Goal: Transaction & Acquisition: Purchase product/service

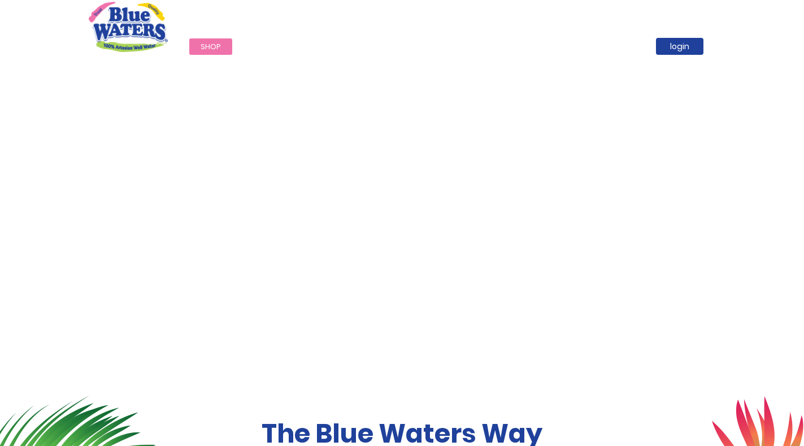
click at [212, 47] on span "Shop" at bounding box center [210, 46] width 20 height 11
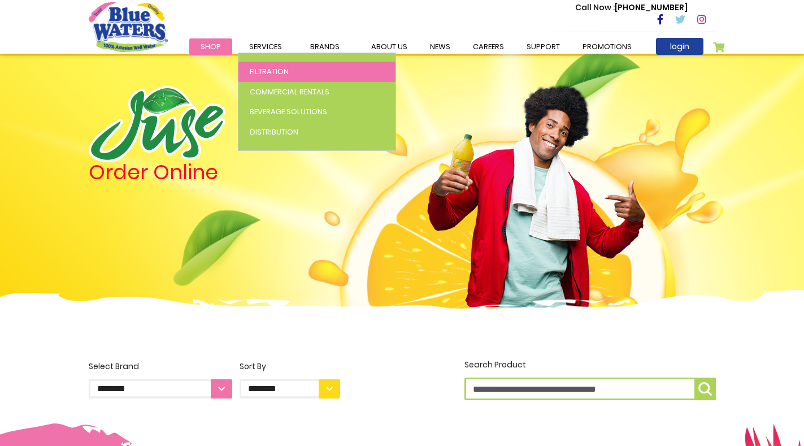
click at [265, 67] on span "Filtration" at bounding box center [269, 71] width 39 height 11
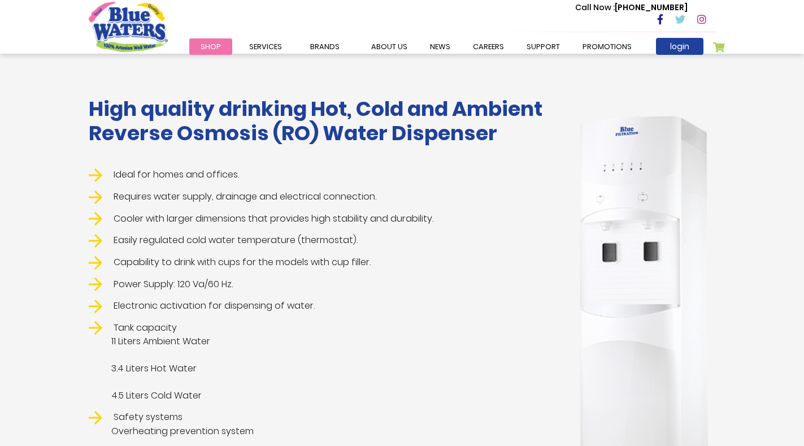
scroll to position [177, 0]
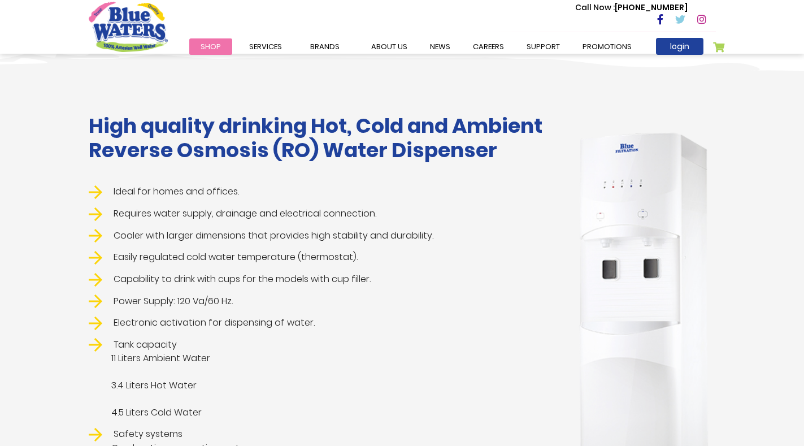
click at [211, 49] on span "Shop" at bounding box center [210, 46] width 20 height 11
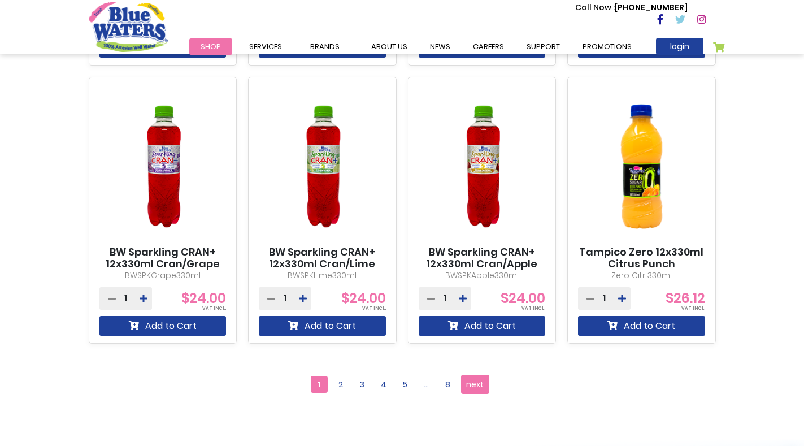
scroll to position [1130, 0]
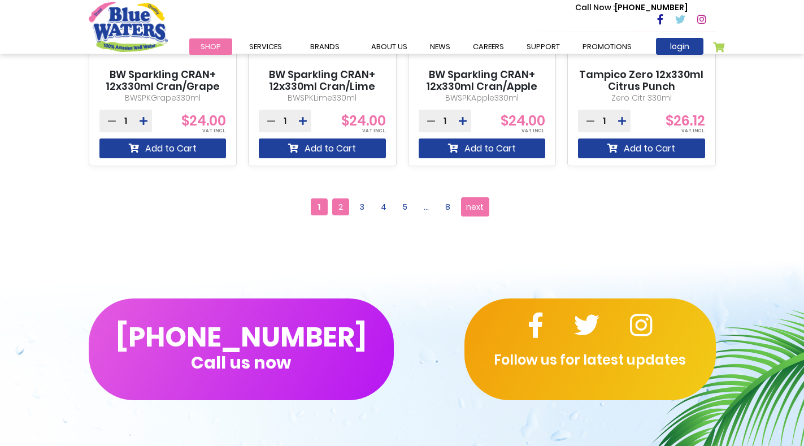
click at [342, 200] on span "2" at bounding box center [340, 206] width 17 height 17
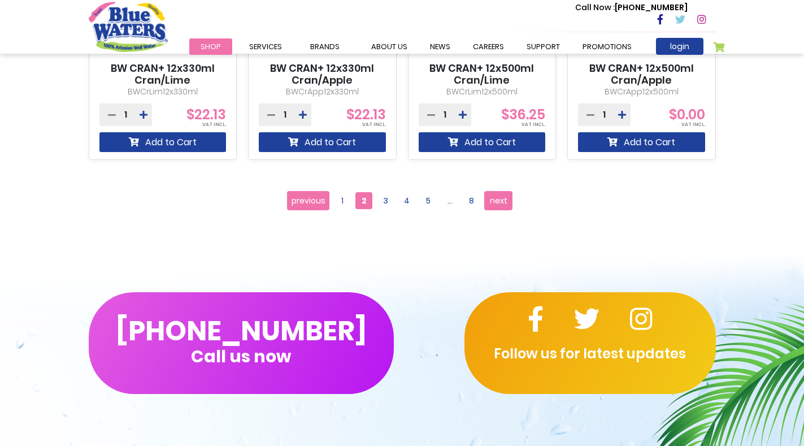
scroll to position [1130, 0]
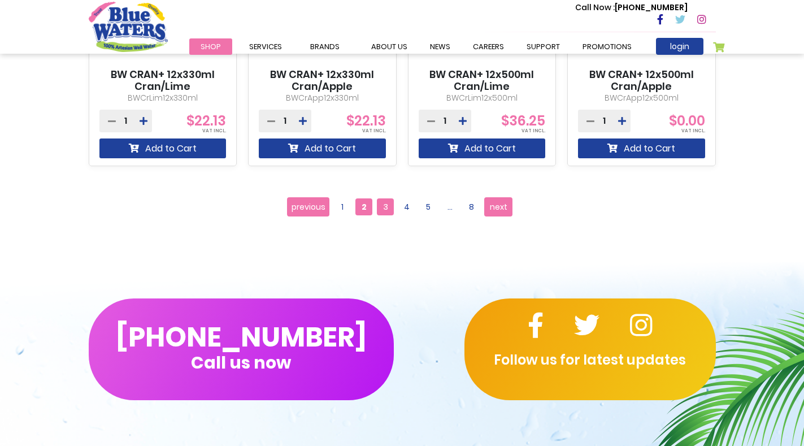
click at [381, 204] on span "3" at bounding box center [385, 206] width 17 height 17
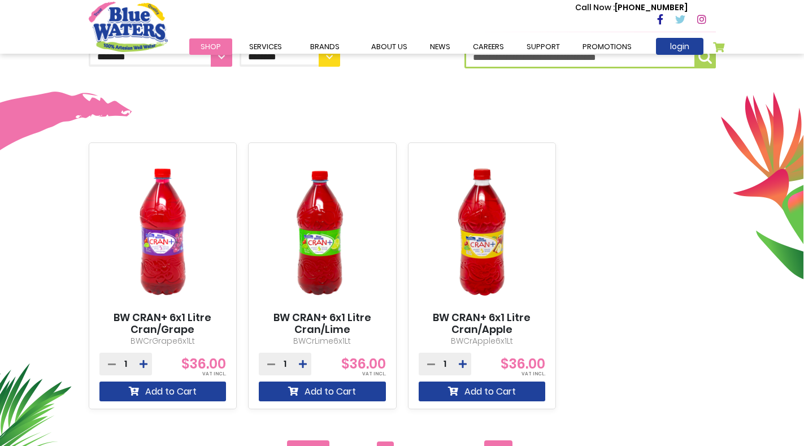
scroll to position [508, 0]
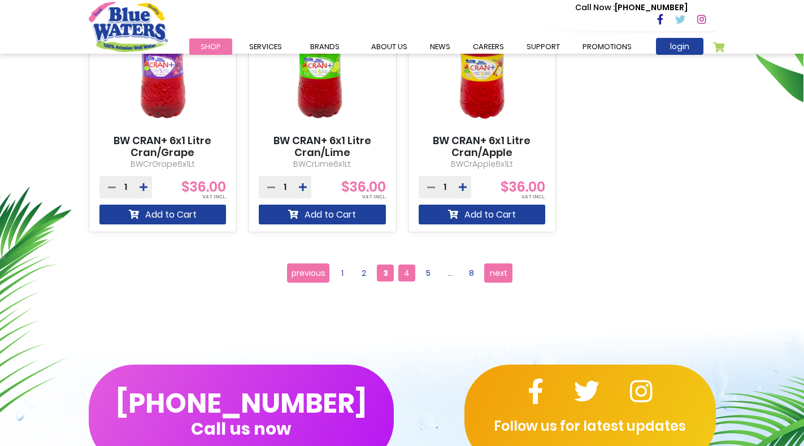
click at [407, 266] on span "4" at bounding box center [406, 272] width 17 height 17
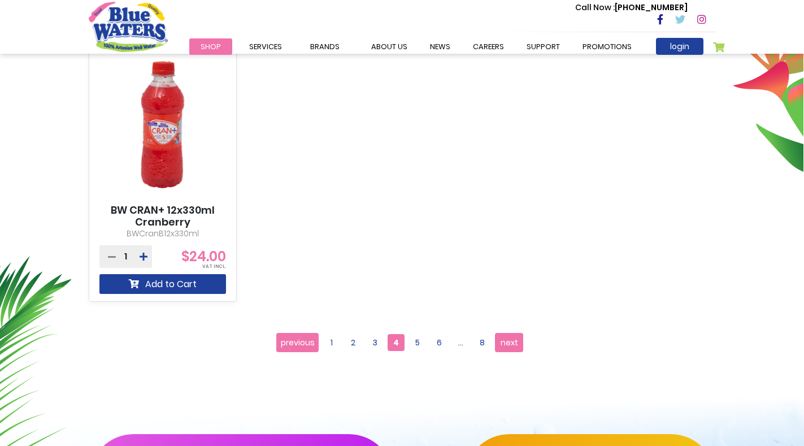
scroll to position [621, 0]
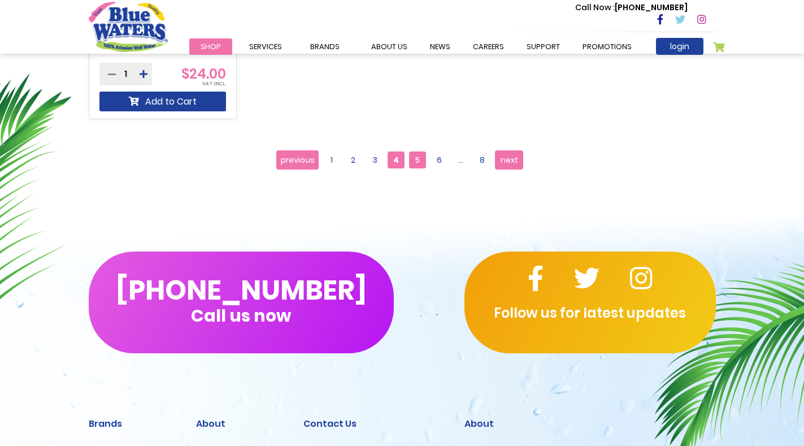
click at [417, 161] on span "5" at bounding box center [417, 159] width 17 height 17
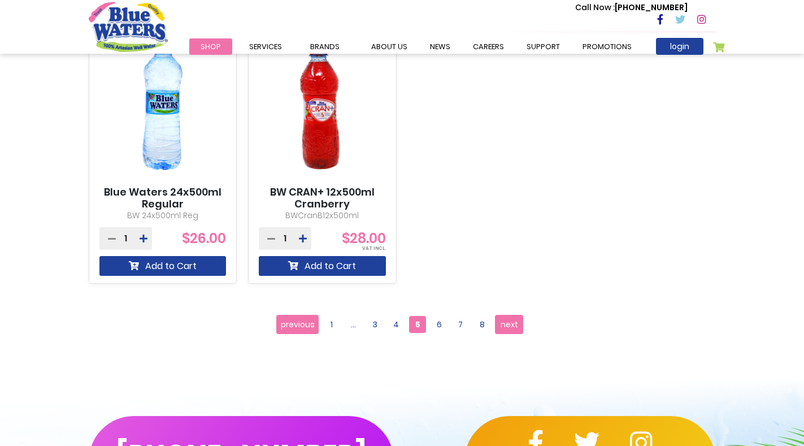
scroll to position [1017, 0]
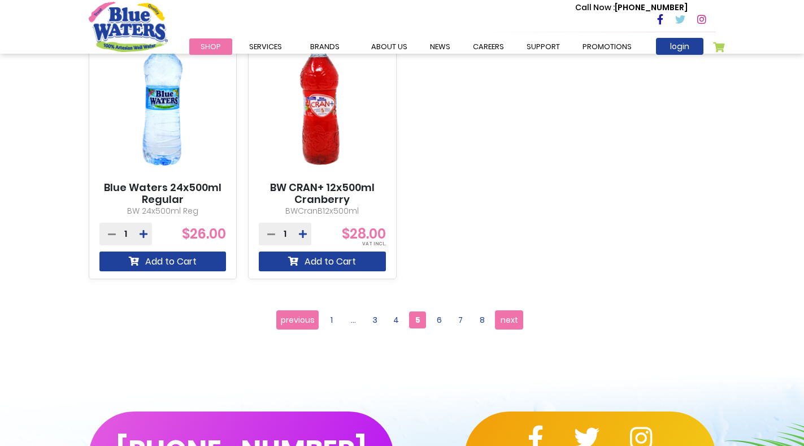
click at [429, 320] on ul "Page previous Page 1 ... Page 3 Page 4 5 Page 6 Page" at bounding box center [401, 319] width 251 height 19
click at [438, 317] on span "6" at bounding box center [438, 319] width 17 height 17
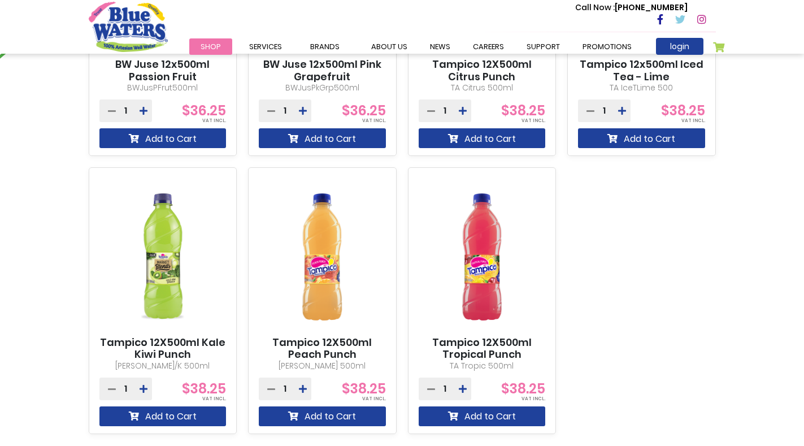
scroll to position [960, 0]
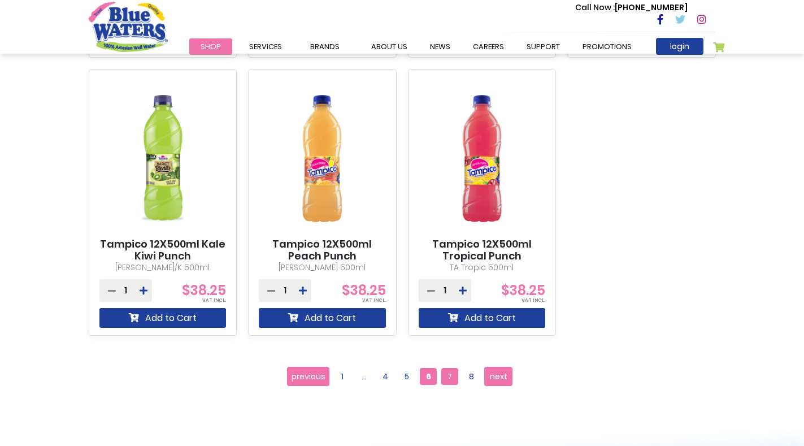
click at [448, 370] on span "7" at bounding box center [449, 376] width 17 height 17
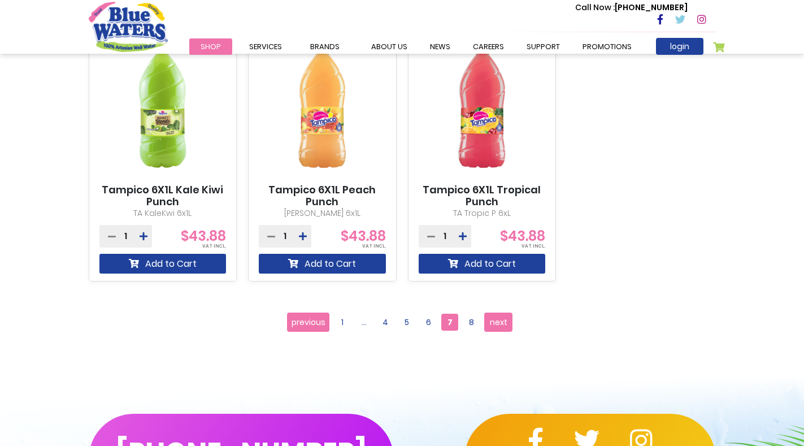
scroll to position [1130, 0]
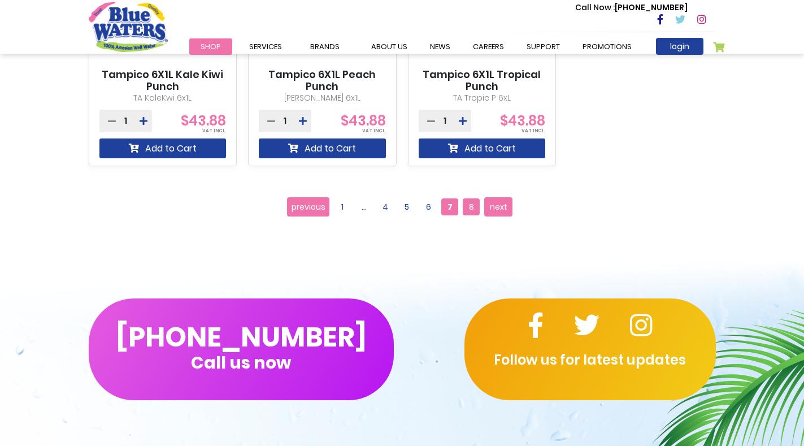
click at [476, 211] on span "8" at bounding box center [471, 206] width 17 height 17
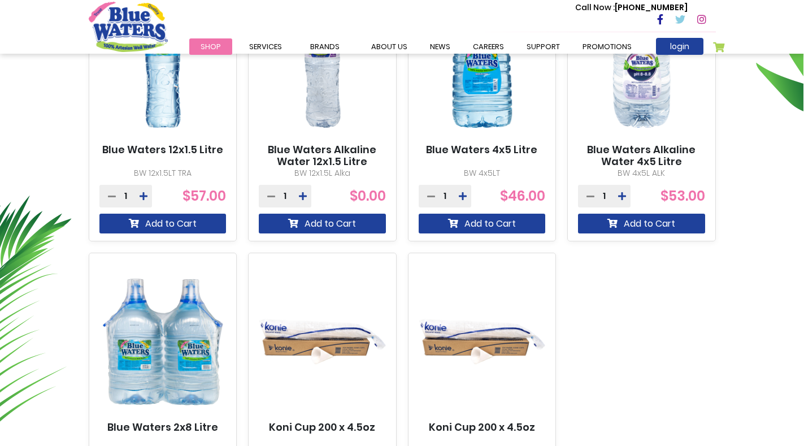
scroll to position [678, 0]
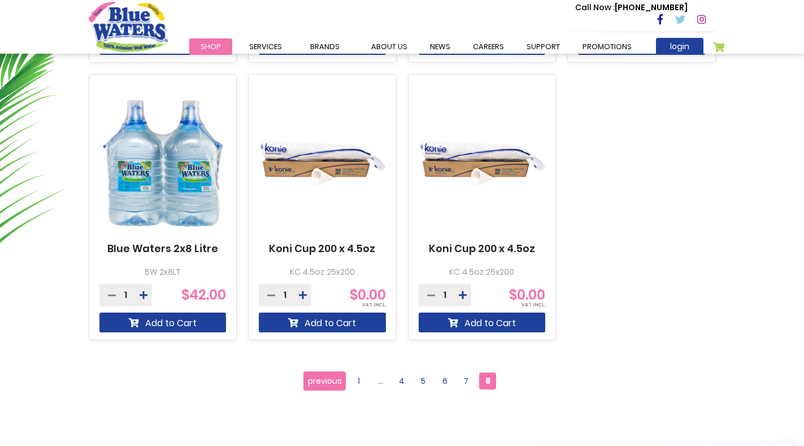
click at [213, 158] on img at bounding box center [162, 163] width 127 height 159
